Goal: Navigation & Orientation: Go to known website

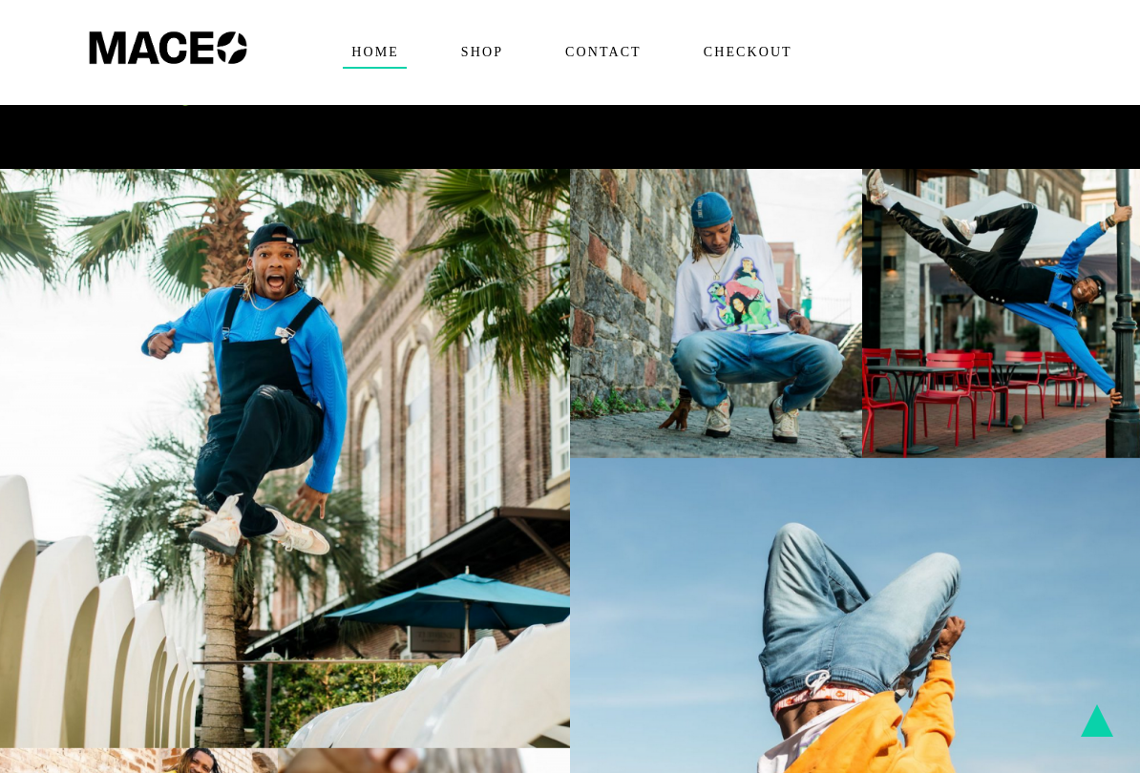
scroll to position [1264, 0]
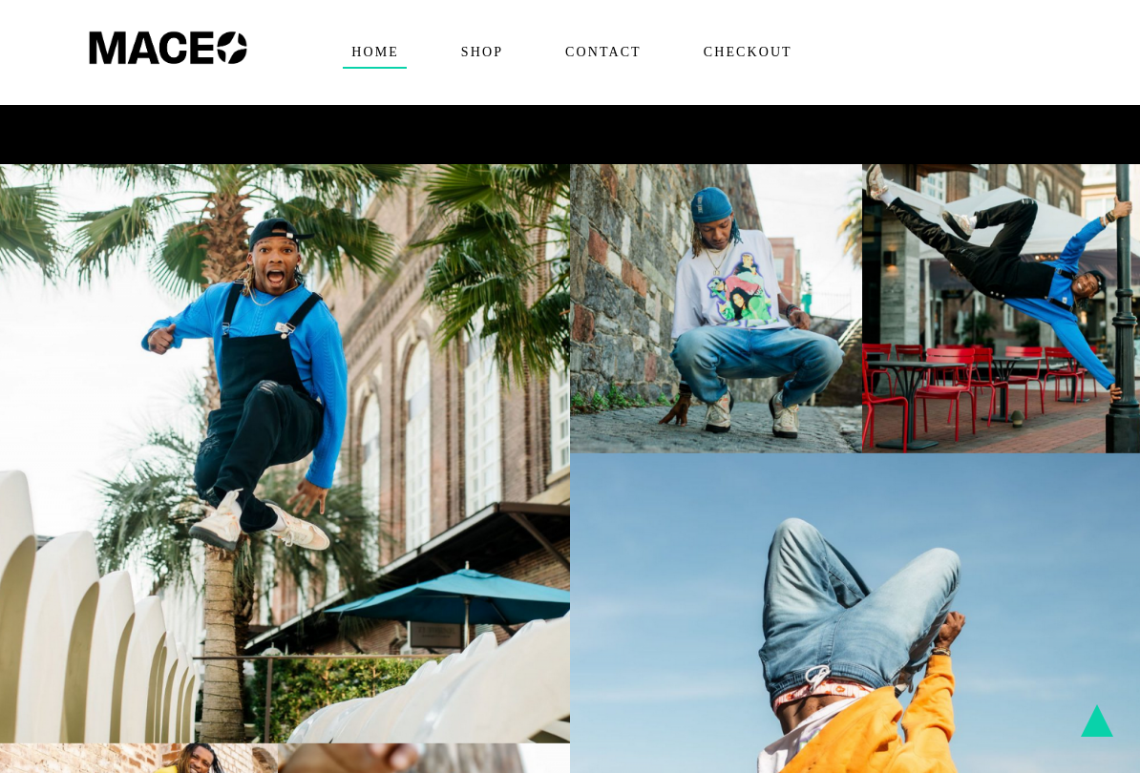
click at [338, 410] on img at bounding box center [570, 598] width 1169 height 868
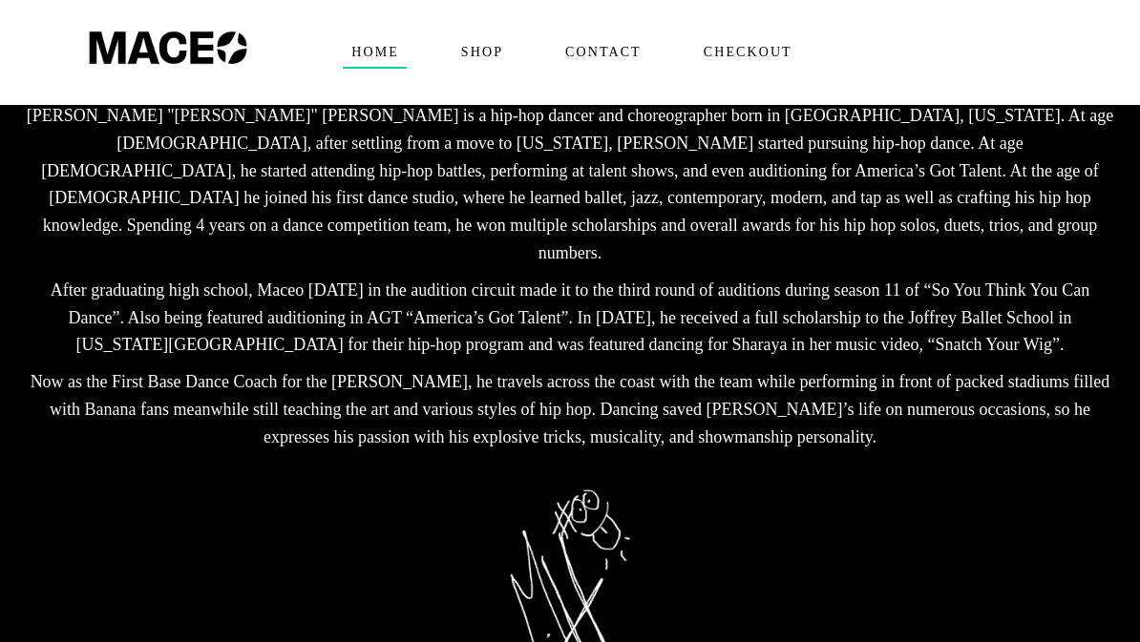
scroll to position [501, 0]
click at [154, 49] on img at bounding box center [168, 36] width 178 height 72
